Goal: Task Accomplishment & Management: Use online tool/utility

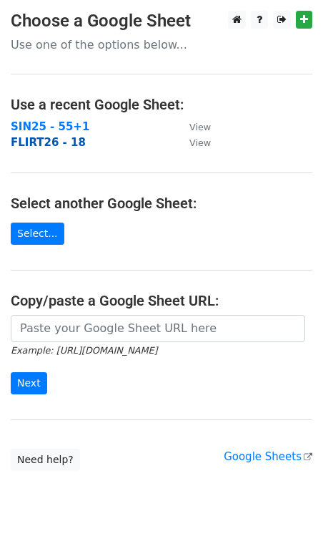
click at [53, 145] on strong "FLIRT26 - 18" at bounding box center [48, 142] width 75 height 13
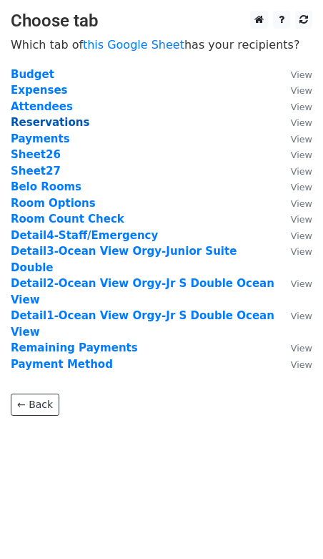
click at [58, 121] on strong "Reservations" at bounding box center [50, 122] width 79 height 13
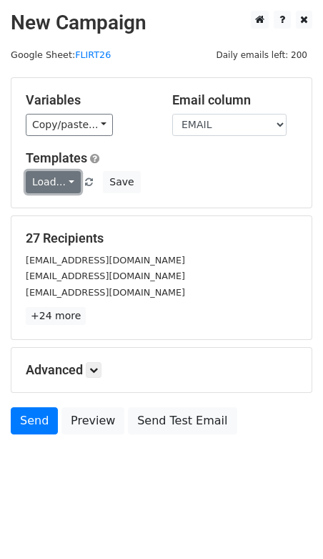
click at [49, 178] on link "Load..." at bounding box center [53, 182] width 55 height 22
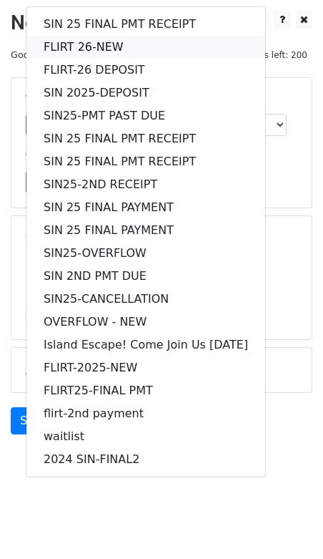
click at [78, 43] on link "FLIRT 26-NEW" at bounding box center [145, 47] width 239 height 23
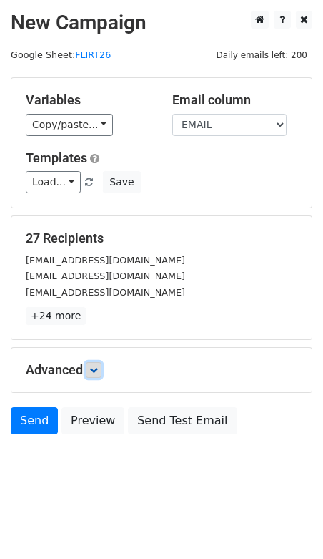
click at [94, 371] on link at bounding box center [94, 370] width 16 height 16
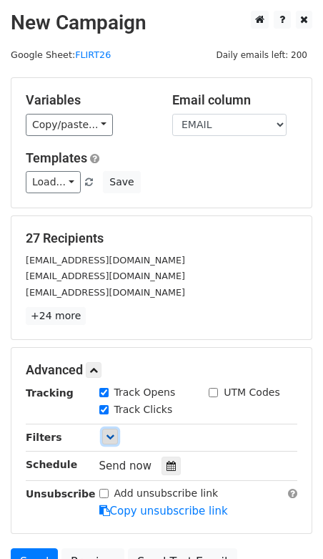
click at [112, 429] on link at bounding box center [110, 437] width 16 height 16
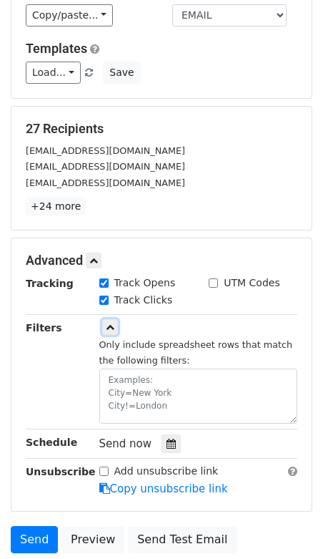
scroll to position [112, 0]
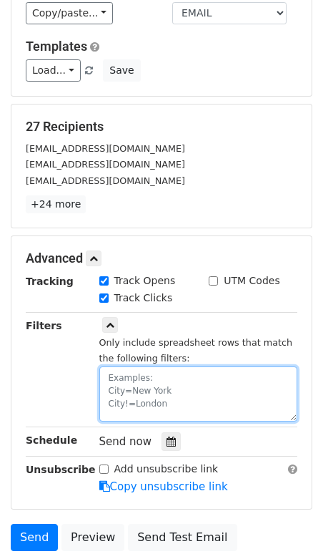
click at [149, 380] on textarea at bounding box center [198, 393] width 199 height 55
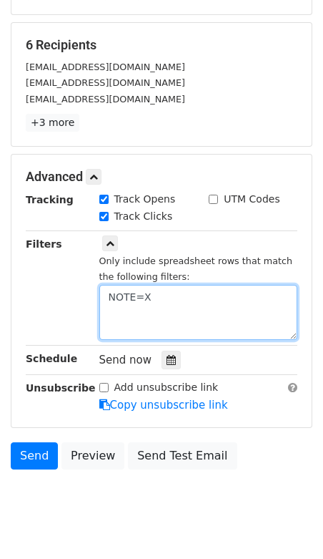
scroll to position [219, 0]
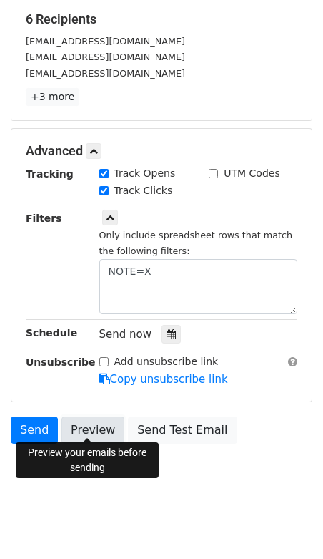
click at [89, 421] on link "Preview" at bounding box center [93, 429] width 63 height 27
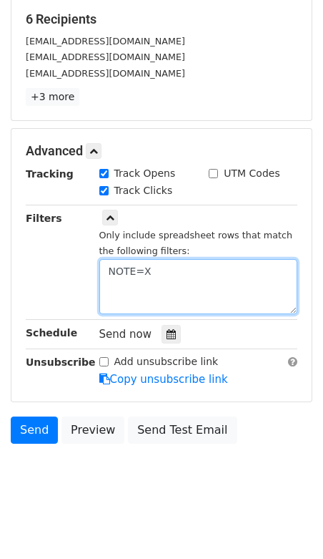
click at [202, 275] on textarea "NOTE=X" at bounding box center [198, 286] width 199 height 55
type textarea "NOTE=X"
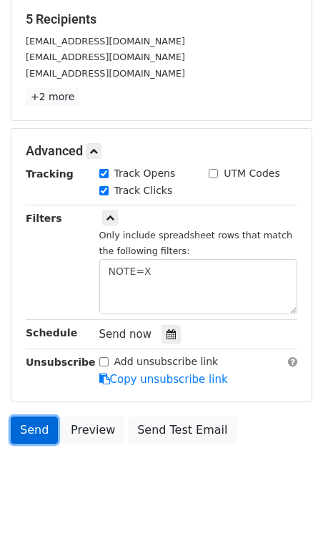
click at [39, 420] on link "Send" at bounding box center [34, 429] width 47 height 27
